Goal: Entertainment & Leisure: Consume media (video, audio)

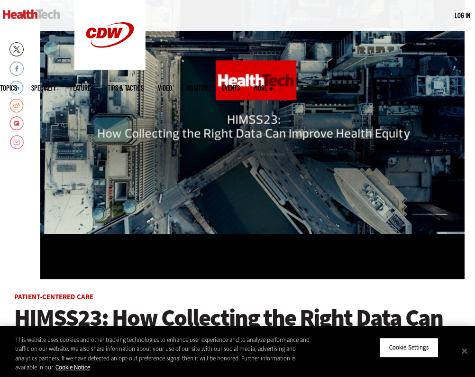
scroll to position [120, 0]
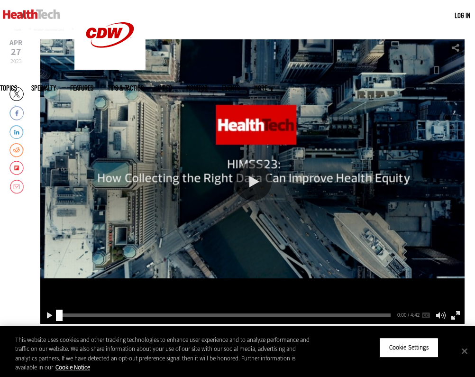
click at [253, 185] on div "Play or Pause Video" at bounding box center [253, 182] width 38 height 38
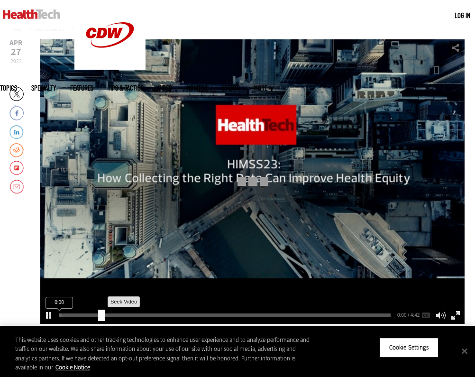
click at [98, 314] on div "0:00" at bounding box center [226, 314] width 335 height 0
click at [148, 314] on div "0:00" at bounding box center [226, 314] width 335 height 0
click at [197, 312] on div "1:18 1:18 / 4:42 AUDIO [Original]" at bounding box center [252, 315] width 425 height 17
click at [220, 318] on div "1:19 1:19 / 4:42 AUDIO [Original]" at bounding box center [252, 315] width 425 height 17
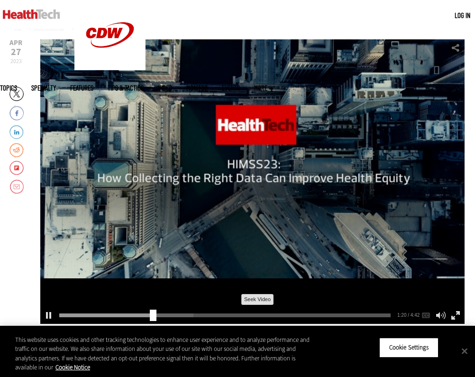
click at [232, 314] on div "1:19" at bounding box center [226, 314] width 335 height 0
click at [292, 317] on div "1:19 1:20 / 4:42 AUDIO [Original]" at bounding box center [252, 315] width 425 height 17
click at [341, 317] on div "2:29 2:29 / 4:42 AUDIO [Original]" at bounding box center [252, 315] width 425 height 17
click at [279, 314] on div "2:30" at bounding box center [226, 314] width 335 height 0
click at [343, 314] on div "3:09" at bounding box center [226, 314] width 335 height 0
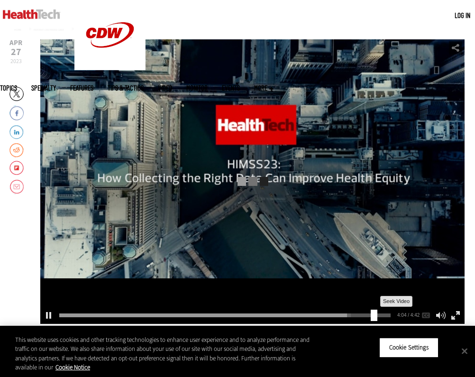
click at [371, 314] on div "4:04" at bounding box center [226, 314] width 335 height 0
